Goal: Find specific page/section: Find specific page/section

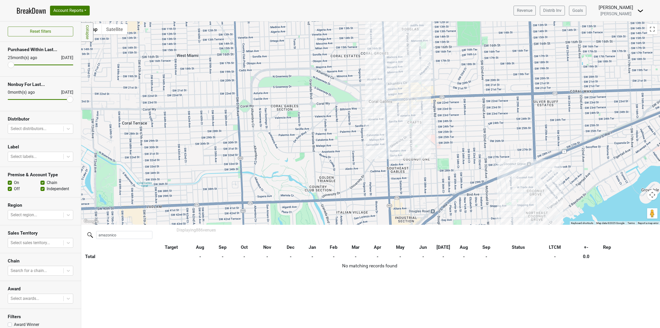
scroll to position [18, 0]
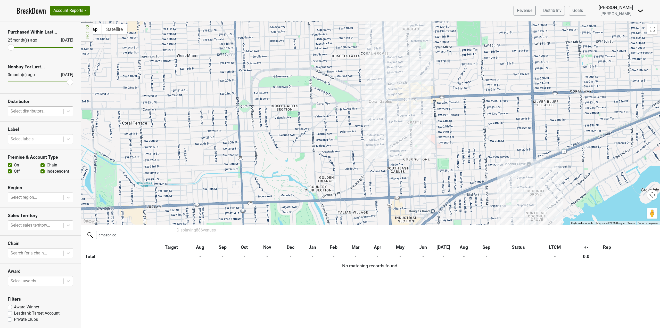
click at [47, 111] on div at bounding box center [36, 110] width 50 height 7
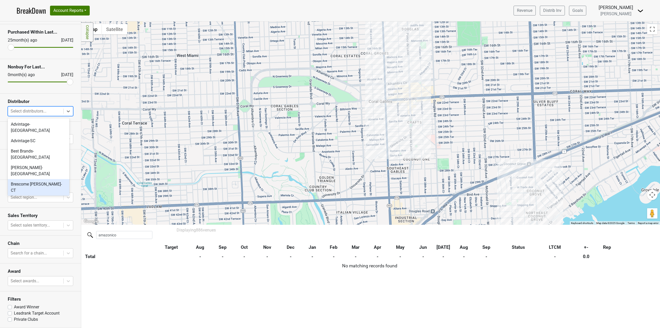
click at [48, 179] on div "Brescome [PERSON_NAME]-CT" at bounding box center [39, 187] width 62 height 16
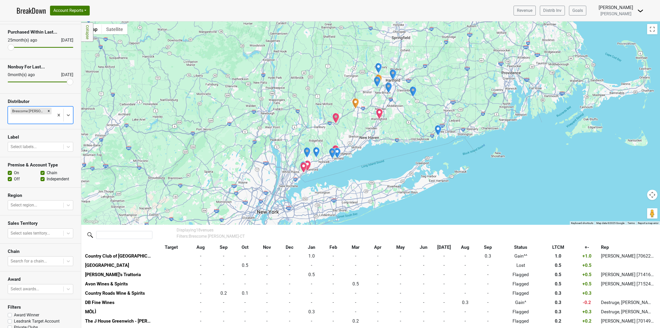
scroll to position [0, 0]
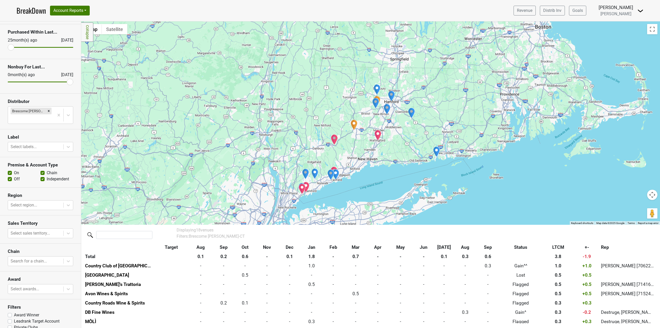
drag, startPoint x: 397, startPoint y: 142, endPoint x: 395, endPoint y: 164, distance: 22.5
click at [395, 164] on div at bounding box center [370, 122] width 579 height 203
click at [377, 137] on img "Michael's Trattoria" at bounding box center [377, 135] width 7 height 11
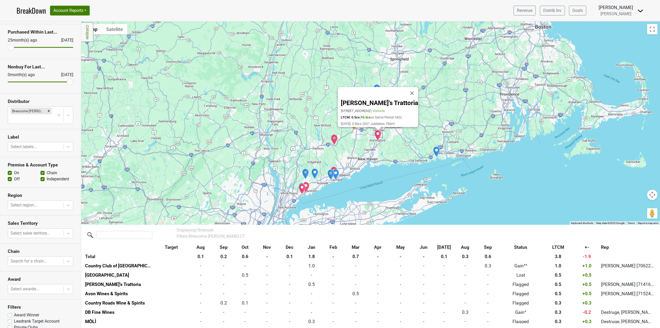
scroll to position [47, 0]
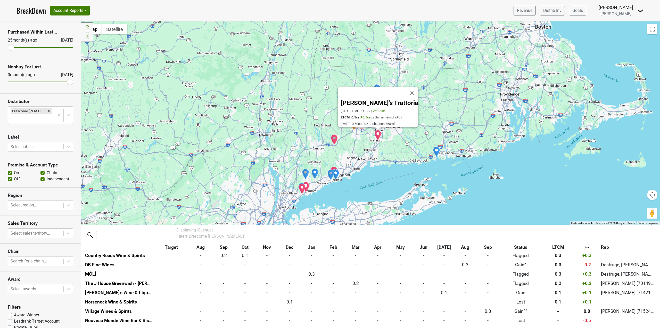
click at [334, 139] on img "Nouveau Monde Wine Bar & Bistro" at bounding box center [334, 139] width 7 height 11
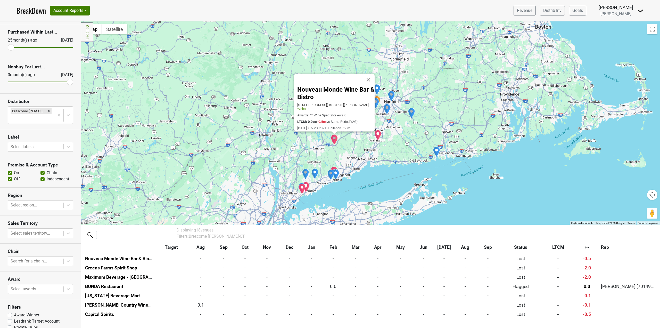
scroll to position [113, 0]
click at [365, 170] on div "Nouveau Monde Wine Bar & Bistro [STREET_ADDRESS][US_STATE][PERSON_NAME] | Websi…" at bounding box center [370, 122] width 579 height 203
click at [369, 75] on button "Close" at bounding box center [368, 80] width 12 height 12
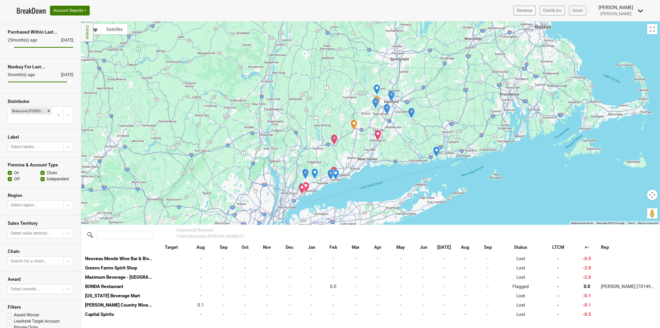
click at [356, 126] on img "Country Club of Waterbury" at bounding box center [354, 124] width 7 height 11
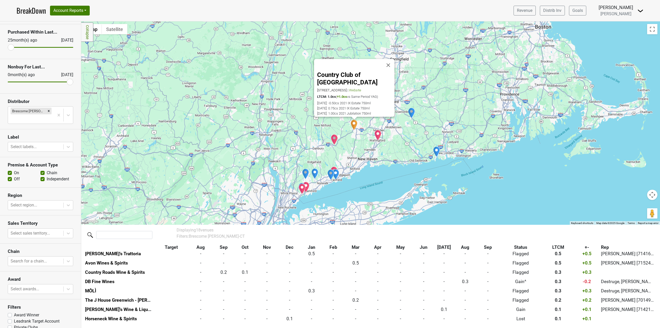
scroll to position [29, 0]
click at [361, 158] on div "Country Club of [GEOGRAPHIC_DATA] [STREET_ADDRESS] | Website LTCM: 1.0cs ( +1.0…" at bounding box center [370, 122] width 579 height 203
click at [337, 174] on img "Harry's Wine & Liquor Shop" at bounding box center [335, 174] width 7 height 11
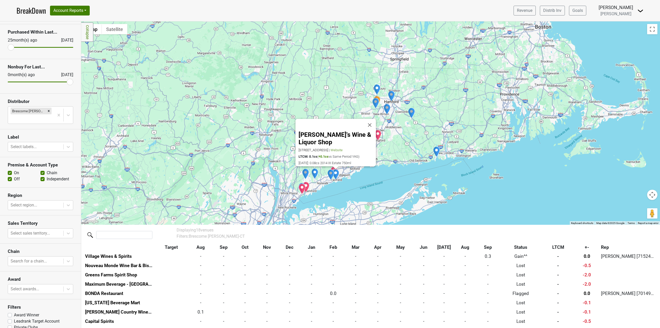
scroll to position [103, 0]
click at [371, 129] on button "Close" at bounding box center [369, 125] width 12 height 12
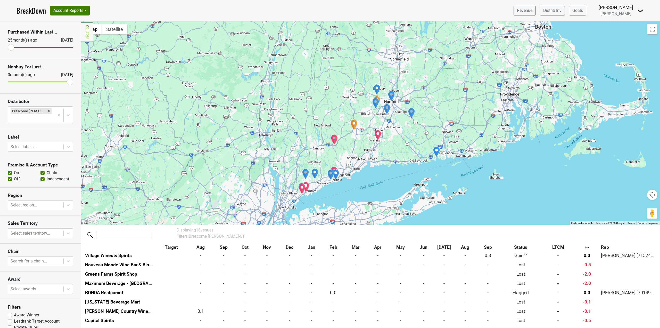
click at [336, 168] on img "BONDA Restaurant" at bounding box center [333, 171] width 7 height 11
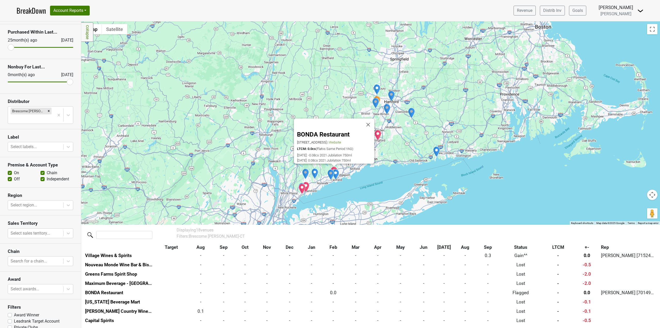
scroll to position [113, 0]
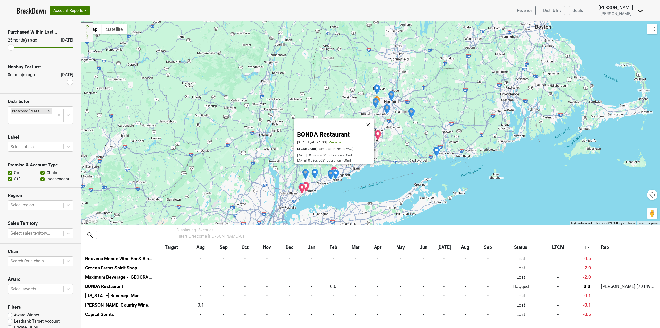
click at [370, 120] on button "Close" at bounding box center [368, 125] width 12 height 12
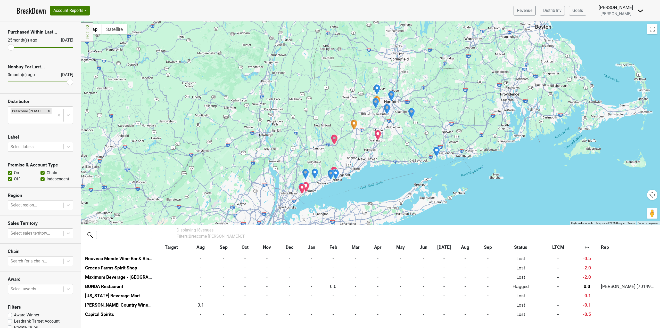
click at [329, 173] on img "Greens Farms Spirit Shop" at bounding box center [330, 174] width 7 height 11
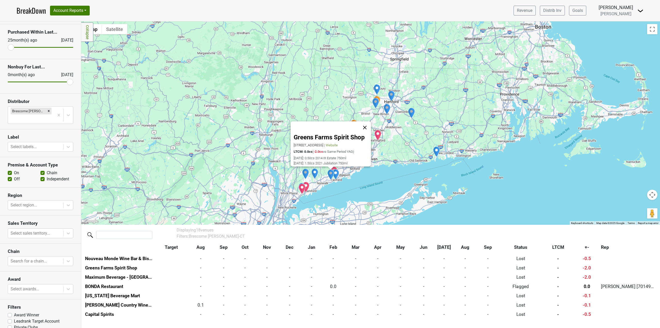
click at [364, 124] on button "Close" at bounding box center [365, 127] width 12 height 12
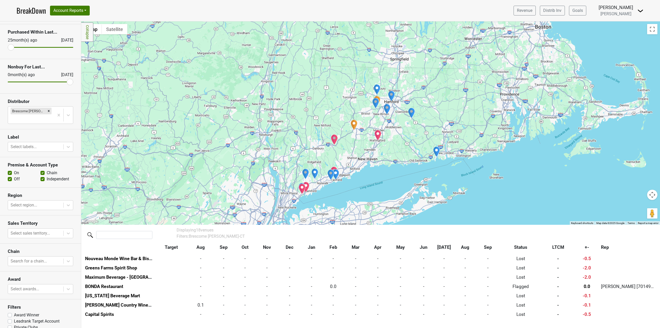
click at [317, 174] on img "DB Fine Wines" at bounding box center [314, 173] width 7 height 11
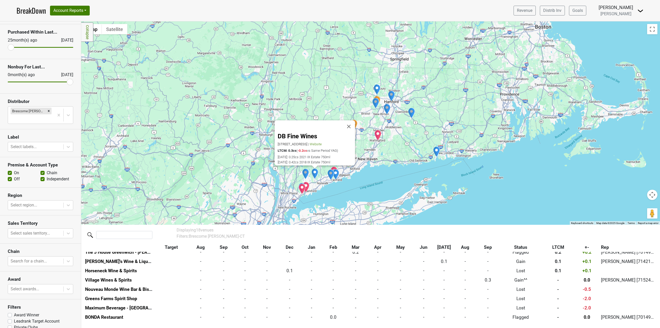
scroll to position [75, 0]
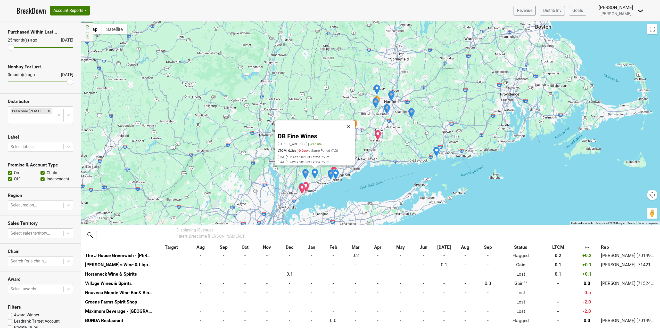
click at [353, 122] on button "Close" at bounding box center [349, 126] width 12 height 12
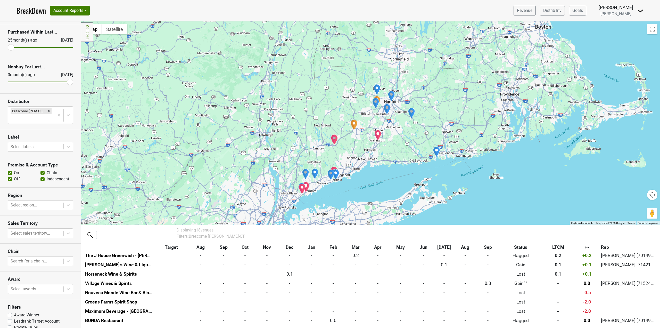
click at [303, 173] on img "LaRocca's Country Wine and Spirits" at bounding box center [305, 173] width 7 height 11
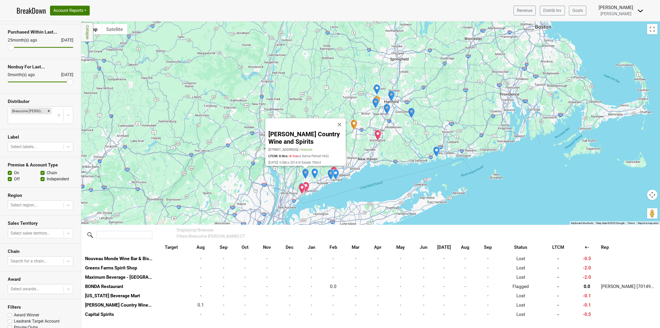
scroll to position [113, 0]
click at [342, 118] on button "Close" at bounding box center [339, 124] width 12 height 12
